Goal: Information Seeking & Learning: Check status

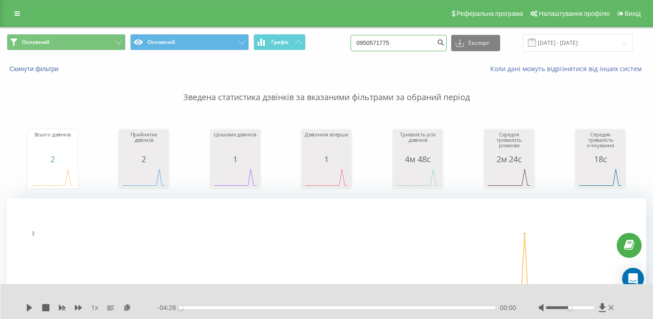
click at [435, 37] on input "0950571775" at bounding box center [399, 43] width 96 height 16
paste input "71854337"
type input "0971854337"
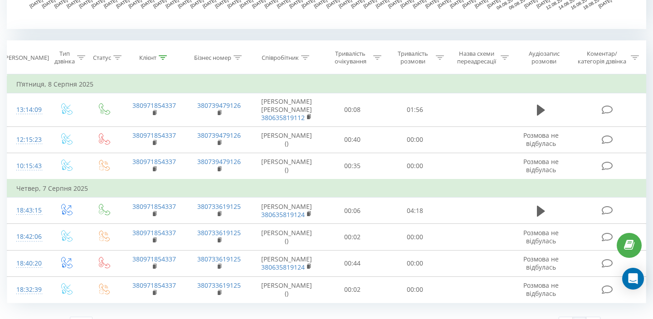
scroll to position [361, 0]
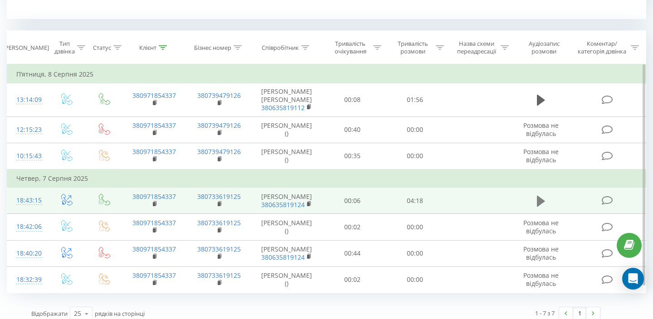
click at [540, 197] on icon at bounding box center [541, 201] width 8 height 11
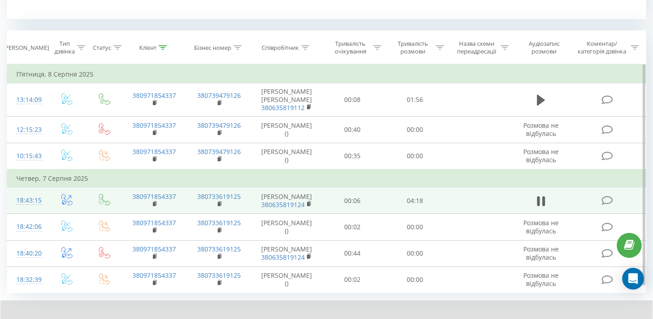
scroll to position [397, 0]
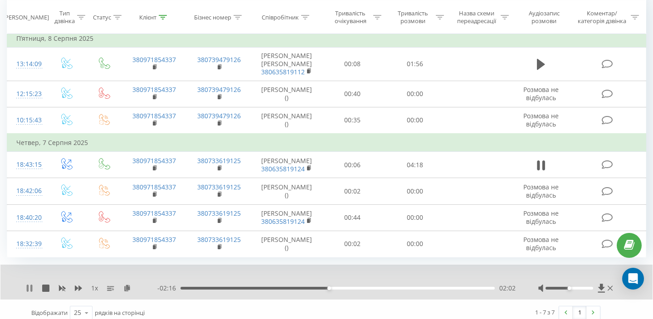
click at [28, 285] on icon at bounding box center [28, 288] width 2 height 7
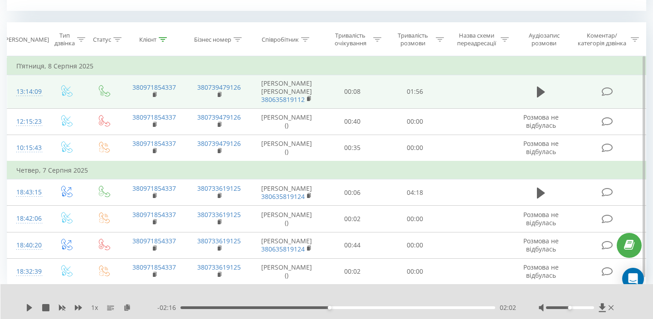
scroll to position [0, 0]
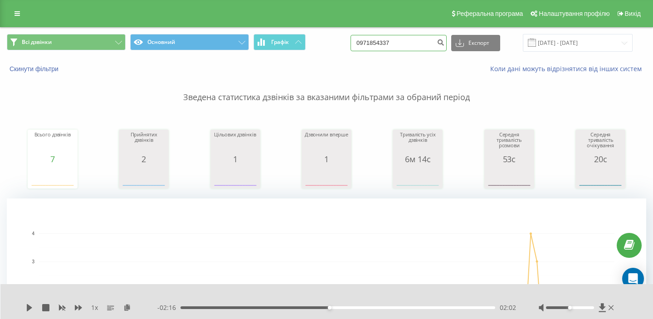
click at [405, 39] on input "0971854337" at bounding box center [399, 43] width 96 height 16
paste input "0274280"
type input "0970274280"
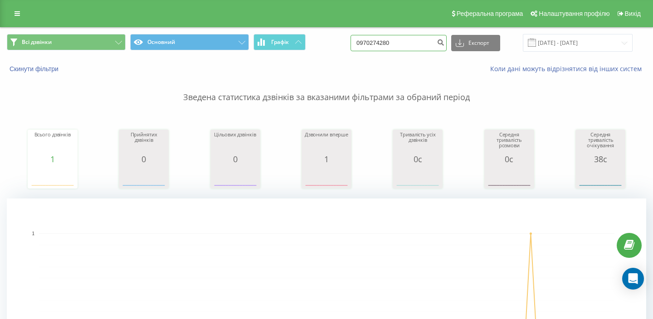
click at [412, 48] on input "0970274280" at bounding box center [399, 43] width 96 height 16
paste input "51180919"
type input "0951180919"
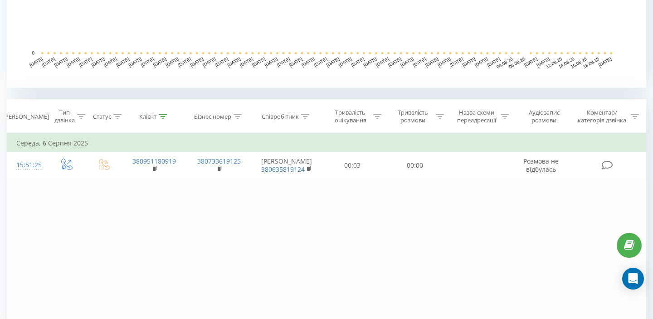
scroll to position [344, 0]
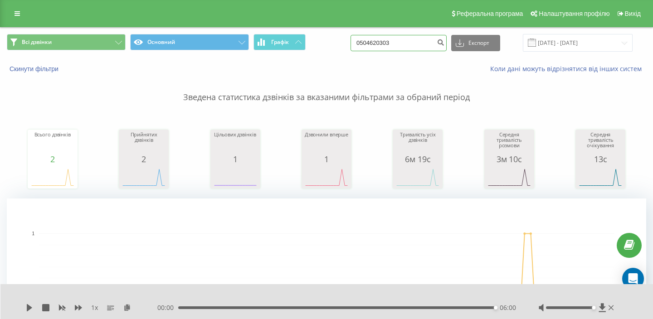
click at [402, 40] on input "0504620303" at bounding box center [399, 43] width 96 height 16
click at [402, 41] on input "0504620303" at bounding box center [399, 43] width 96 height 16
paste input "683680207"
type input "0683680207"
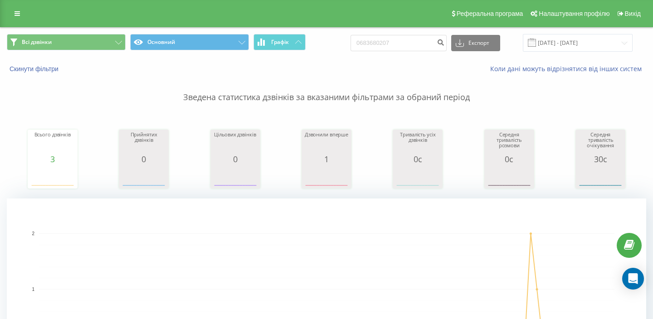
click at [402, 35] on div "0683680207 Експорт .csv .xls .xlsx 20.05.2025 - 20.08.2025" at bounding box center [492, 43] width 282 height 18
click at [402, 35] on input "0683680207" at bounding box center [399, 43] width 96 height 16
click at [402, 46] on input "0683680207" at bounding box center [399, 43] width 96 height 16
paste input "93375104"
type input "0933751047"
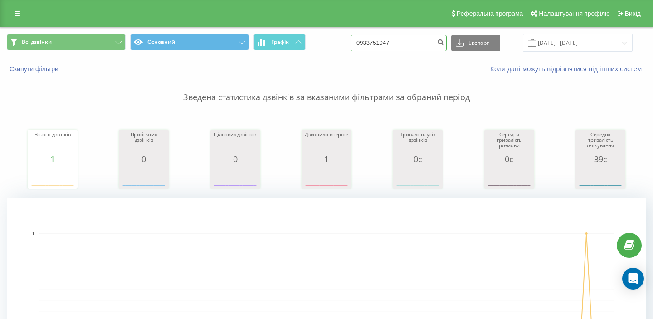
click at [398, 39] on input "0933751047" at bounding box center [399, 43] width 96 height 16
paste input "76016775"
type input "0976016775"
click at [420, 39] on input "0976016775" at bounding box center [399, 43] width 96 height 16
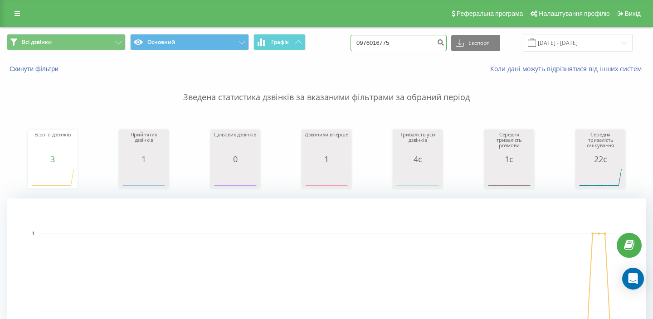
click at [420, 39] on input "0976016775" at bounding box center [399, 43] width 96 height 16
paste input "660658832"
type input "0660658832"
click at [418, 44] on input "0951180919" at bounding box center [399, 43] width 96 height 16
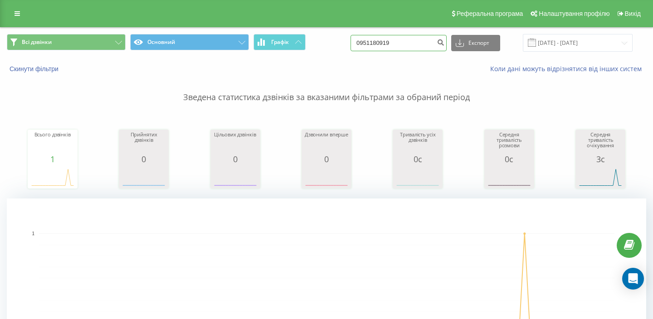
paste input "76016775"
type input "0976016775"
click at [399, 46] on input "0976016775" at bounding box center [399, 43] width 96 height 16
paste input "632334343"
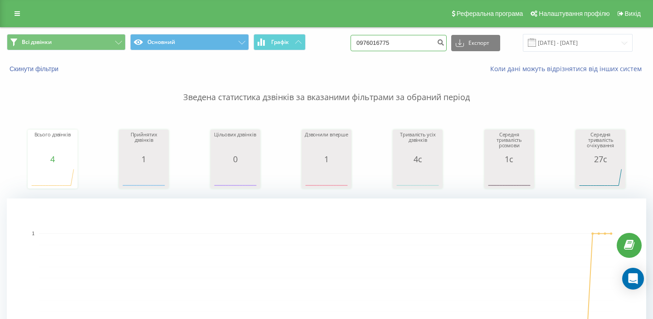
type input "0632334343"
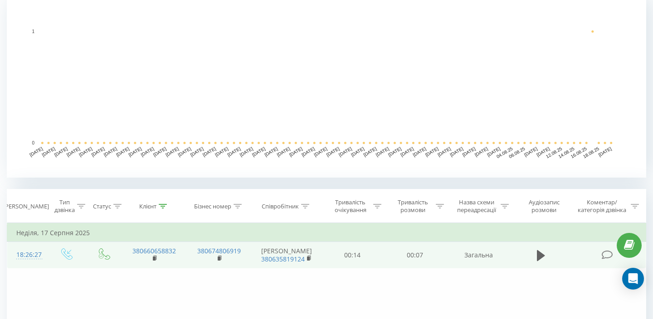
click at [149, 255] on td "380660658832" at bounding box center [154, 255] width 65 height 26
click at [156, 261] on icon at bounding box center [155, 258] width 5 height 6
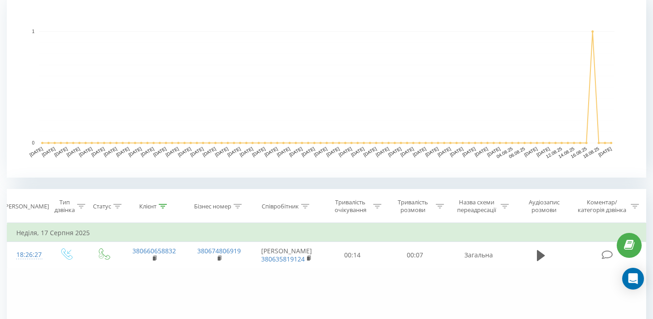
scroll to position [0, 0]
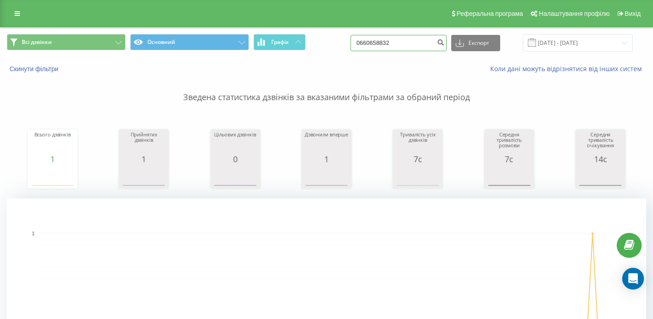
click at [406, 49] on input "0660658832" at bounding box center [399, 43] width 96 height 16
click at [406, 50] on input "0660658832" at bounding box center [399, 43] width 96 height 16
paste input "974982218"
type input "0974982218"
click at [410, 43] on input "0974982218" at bounding box center [399, 43] width 96 height 16
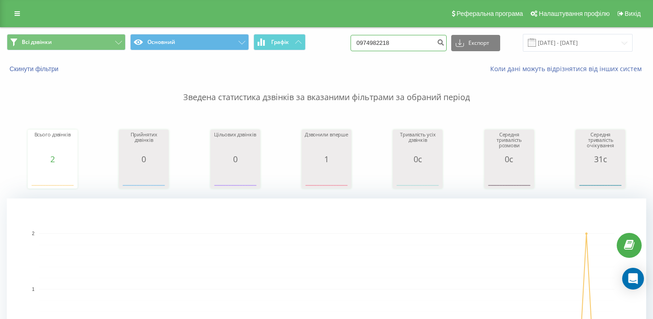
click at [410, 44] on input "0974982218" at bounding box center [399, 43] width 96 height 16
paste input "632334343"
type input "0632334343"
click at [422, 43] on input "0632334343" at bounding box center [399, 43] width 96 height 16
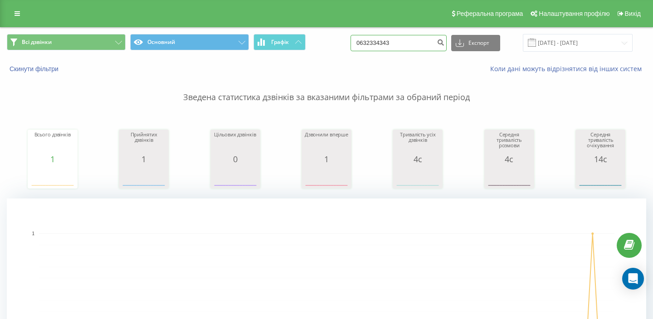
paste input "731133641"
type input "0731133641"
click at [407, 40] on input "0632334343" at bounding box center [399, 43] width 96 height 16
click at [407, 44] on input "0632334343" at bounding box center [399, 43] width 96 height 16
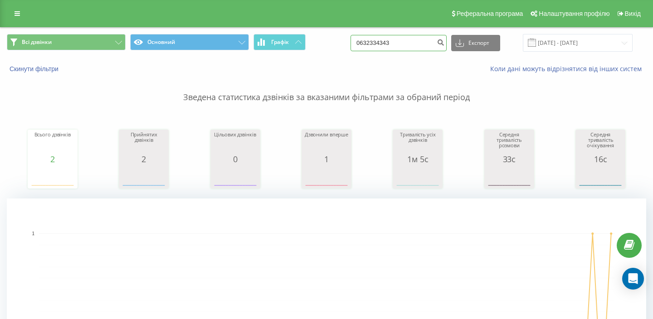
paste input "507519690"
type input "0507519690"
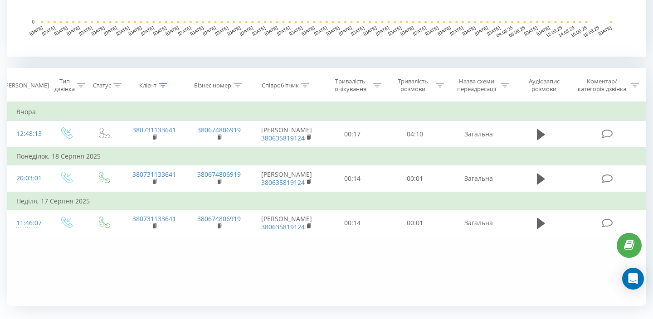
scroll to position [324, 0]
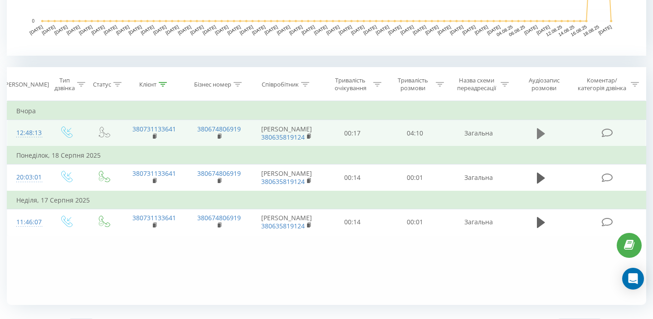
click at [539, 132] on icon at bounding box center [541, 133] width 8 height 11
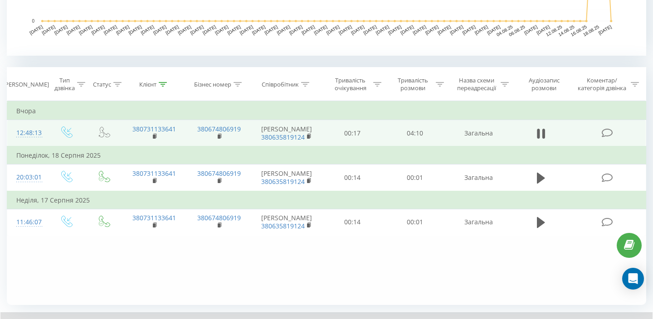
scroll to position [377, 0]
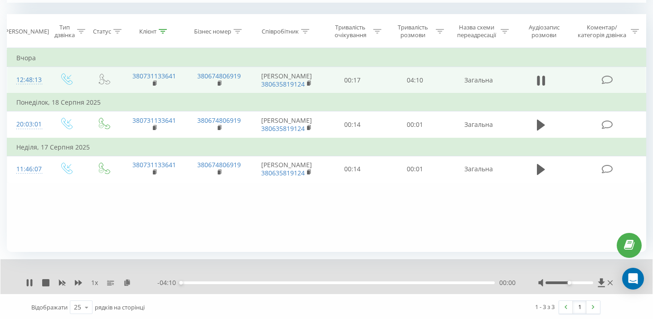
click at [211, 283] on div "00:00" at bounding box center [337, 283] width 314 height 3
drag, startPoint x: 211, startPoint y: 283, endPoint x: 174, endPoint y: 283, distance: 36.7
click at [174, 283] on div "- 04:10 00:00 00:00" at bounding box center [336, 282] width 358 height 9
drag, startPoint x: 571, startPoint y: 283, endPoint x: 604, endPoint y: 282, distance: 32.7
click at [604, 282] on div at bounding box center [576, 282] width 77 height 9
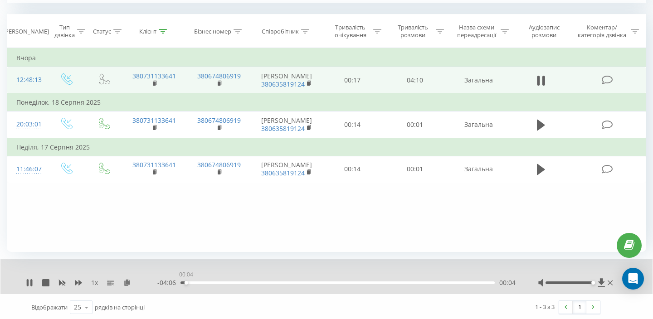
drag, startPoint x: 190, startPoint y: 282, endPoint x: 185, endPoint y: 281, distance: 5.0
click at [185, 282] on div "00:04" at bounding box center [337, 283] width 314 height 3
click at [155, 83] on rect at bounding box center [154, 84] width 3 height 4
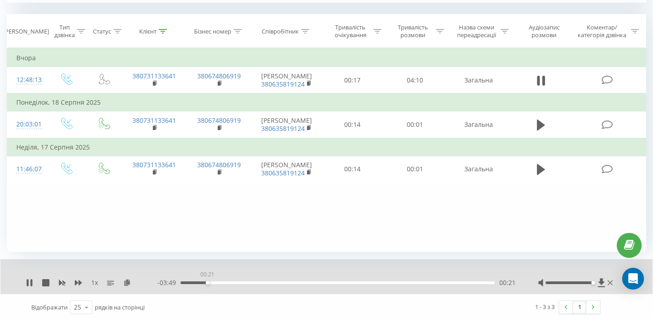
click at [205, 283] on div "00:21" at bounding box center [337, 283] width 314 height 3
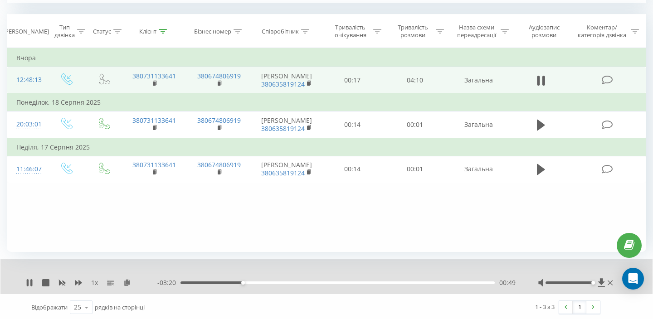
scroll to position [0, 0]
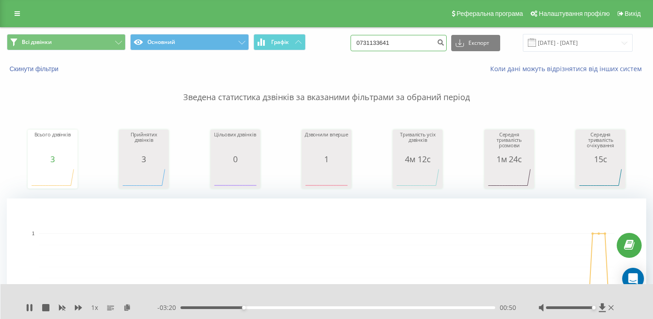
click at [404, 41] on input "0731133641" at bounding box center [399, 43] width 96 height 16
click at [404, 42] on input "0731133641" at bounding box center [399, 43] width 96 height 16
paste input "967338565"
paste input
type input "0967338565"
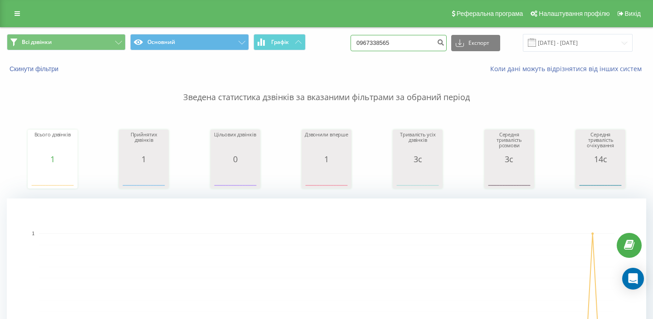
click at [412, 49] on input "0967338565" at bounding box center [399, 43] width 96 height 16
paste input "686832288"
type input "0686832288"
click at [408, 38] on input "0686832288" at bounding box center [399, 43] width 96 height 16
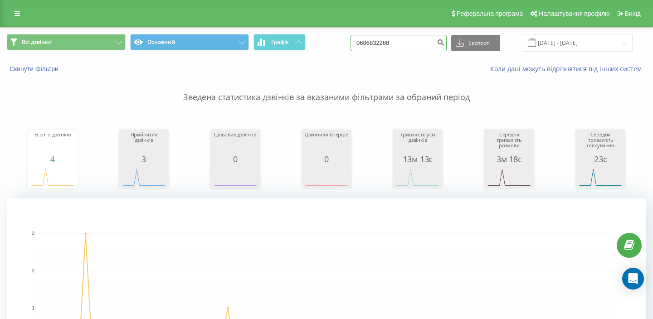
click at [408, 38] on input "0686832288" at bounding box center [399, 43] width 96 height 16
paste input "956239366"
type input "0956239366"
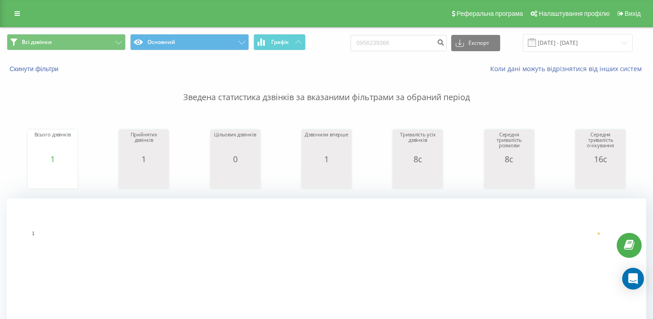
scroll to position [344, 0]
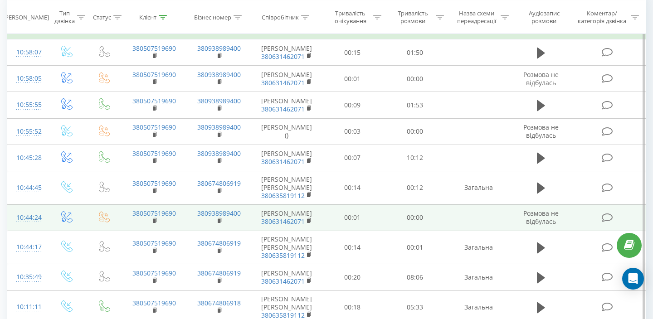
scroll to position [397, 0]
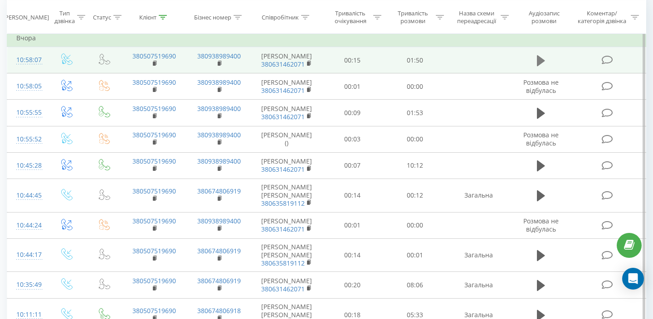
click at [538, 62] on icon at bounding box center [541, 60] width 8 height 11
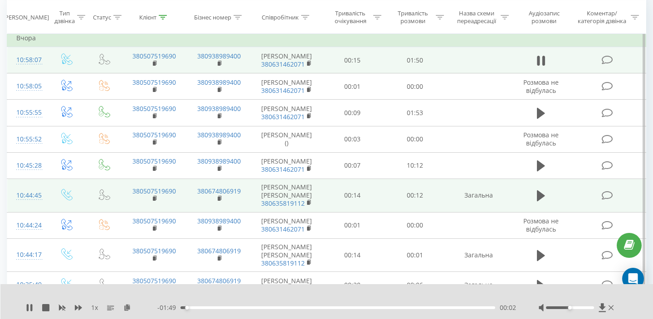
scroll to position [502, 0]
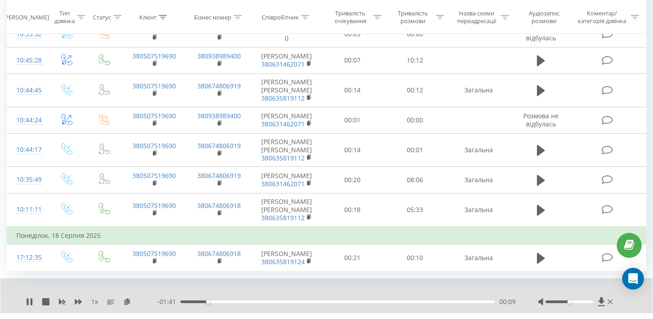
click at [573, 297] on div at bounding box center [576, 301] width 77 height 9
drag, startPoint x: 573, startPoint y: 281, endPoint x: 615, endPoint y: 289, distance: 43.0
click at [615, 289] on div "1 x - 01:39 00:11 00:11" at bounding box center [326, 295] width 652 height 35
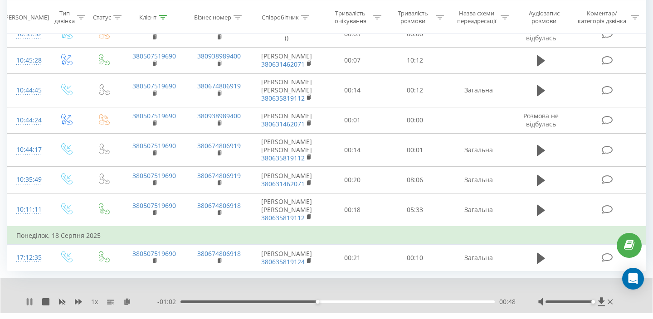
click at [27, 298] on icon at bounding box center [28, 301] width 2 height 7
